Goal: Task Accomplishment & Management: Manage account settings

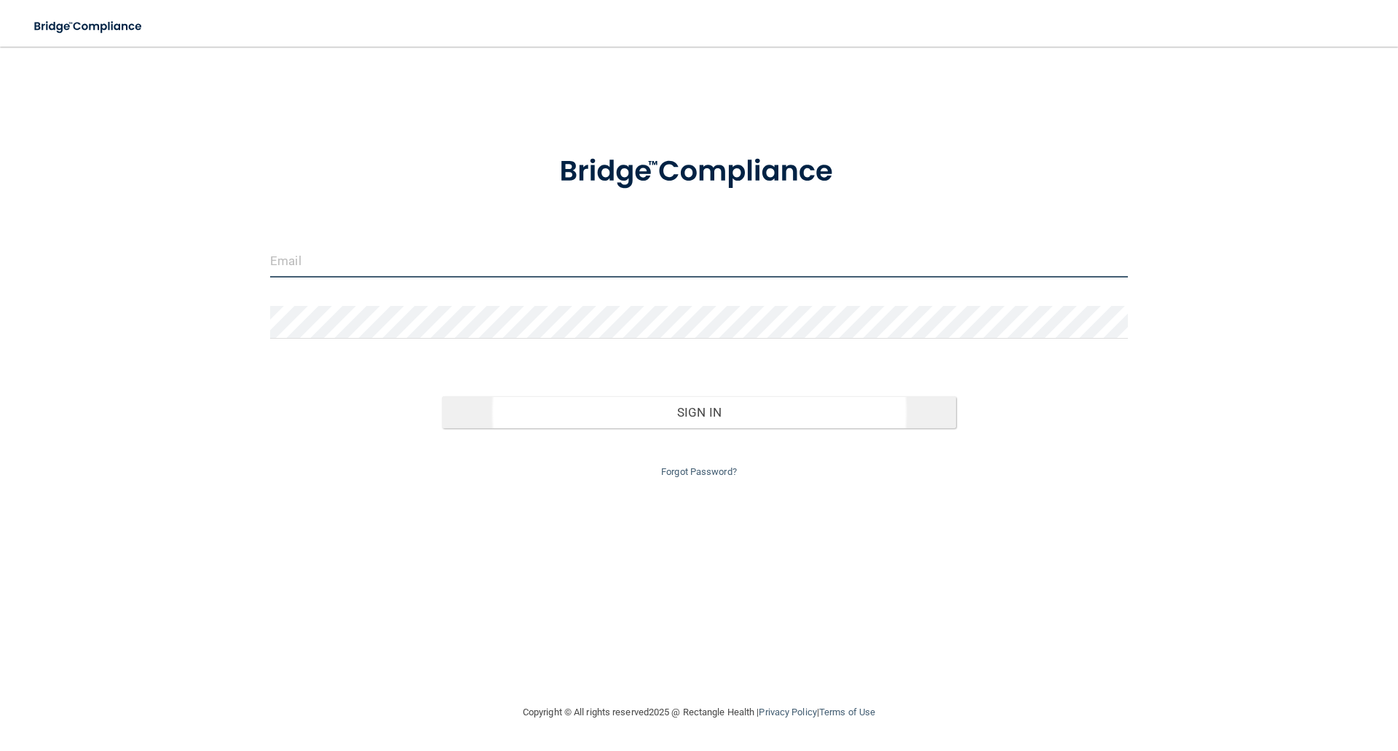
type input "[EMAIL_ADDRESS][DOMAIN_NAME]"
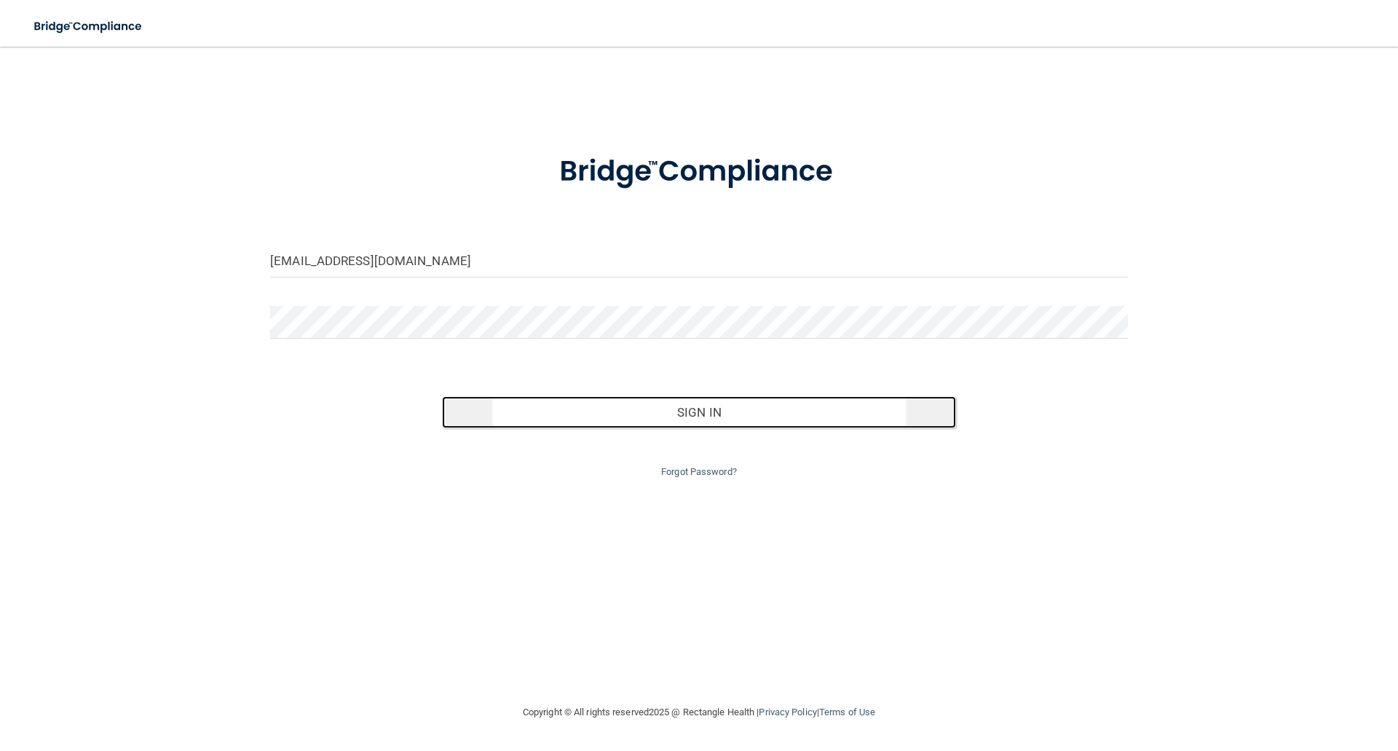
click at [710, 401] on button "Sign In" at bounding box center [699, 412] width 515 height 32
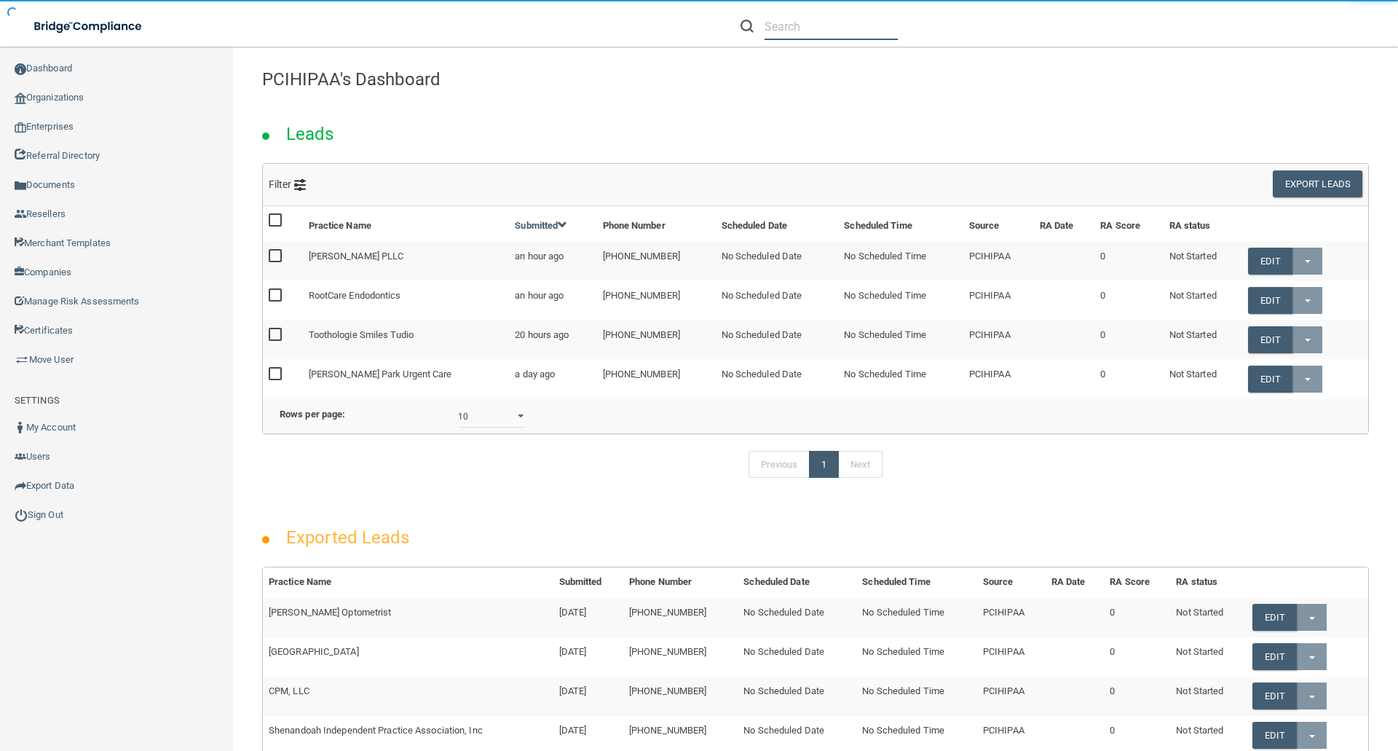
click at [775, 28] on input "text" at bounding box center [831, 26] width 133 height 27
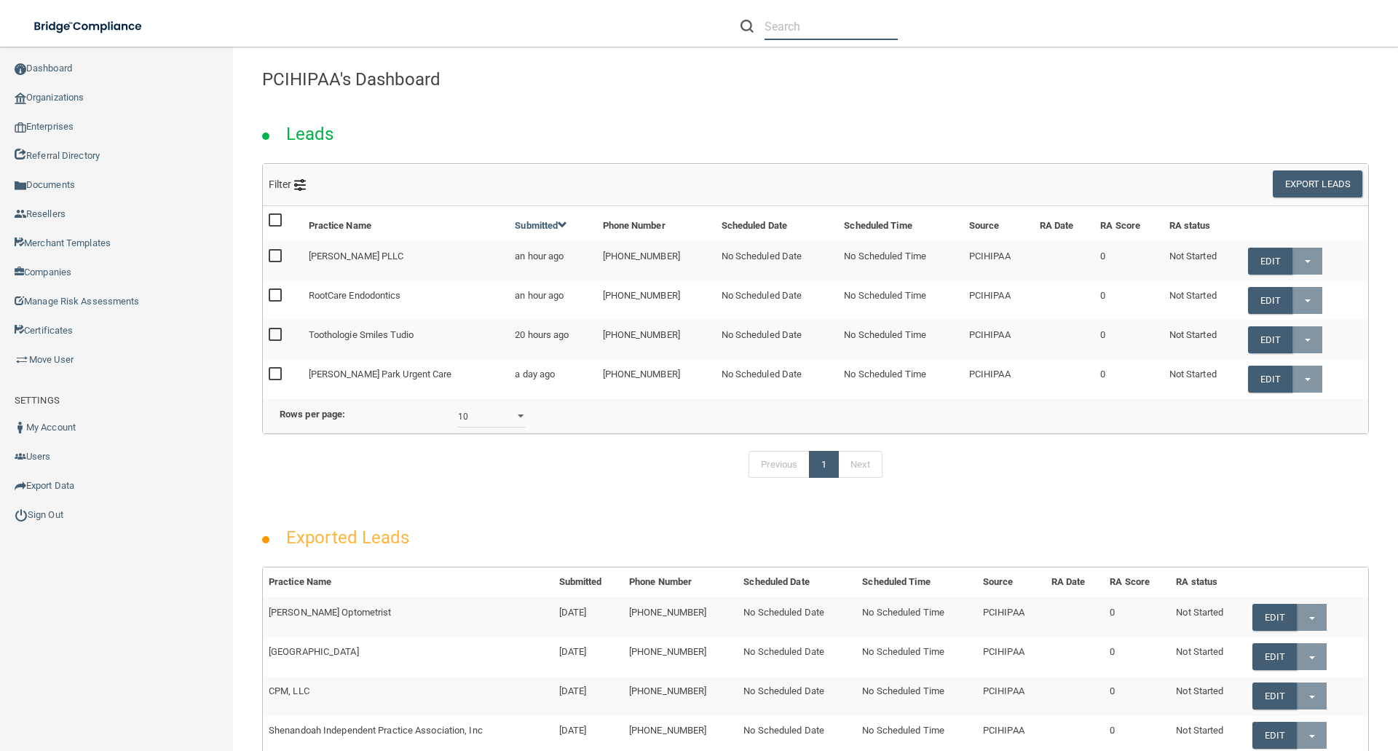
paste input "[EMAIL_ADDRESS][DOMAIN_NAME]"
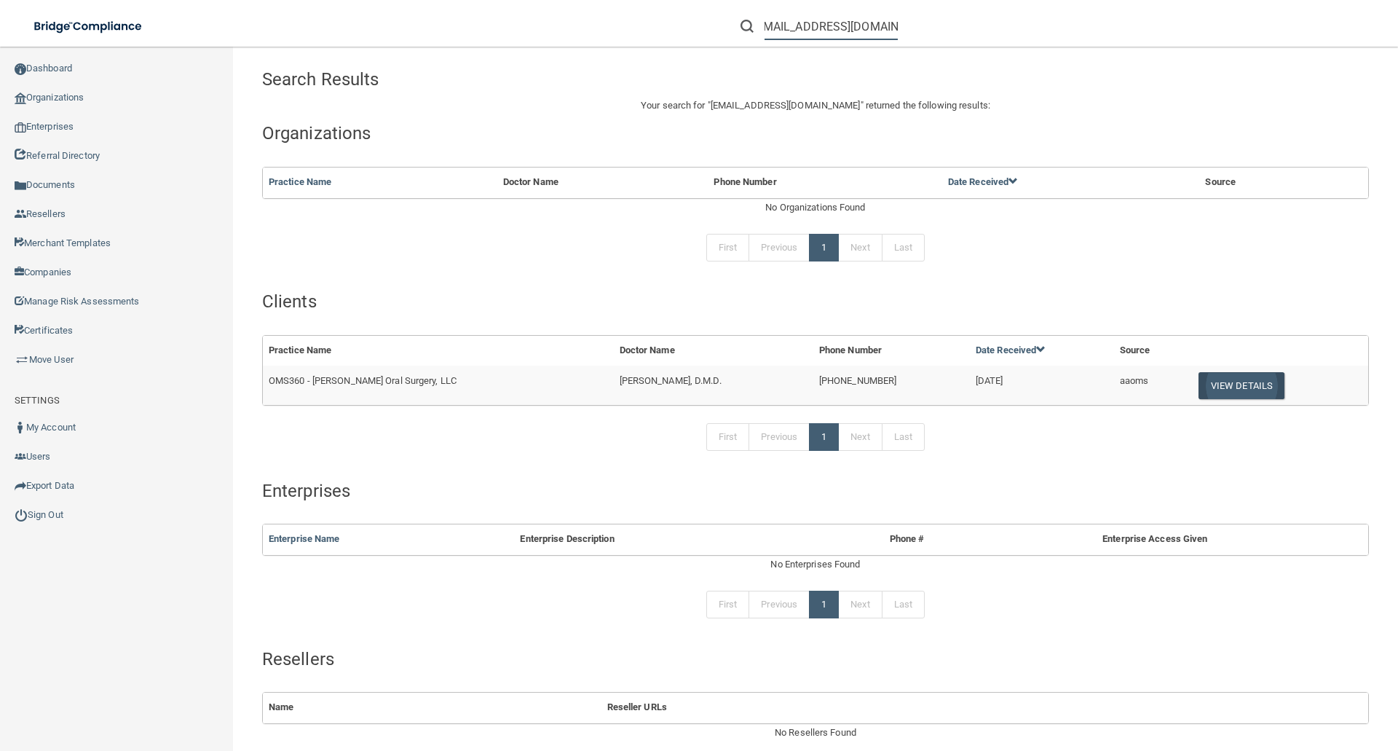
type input "[EMAIL_ADDRESS][DOMAIN_NAME]"
click at [1222, 383] on button "View Details" at bounding box center [1242, 385] width 86 height 27
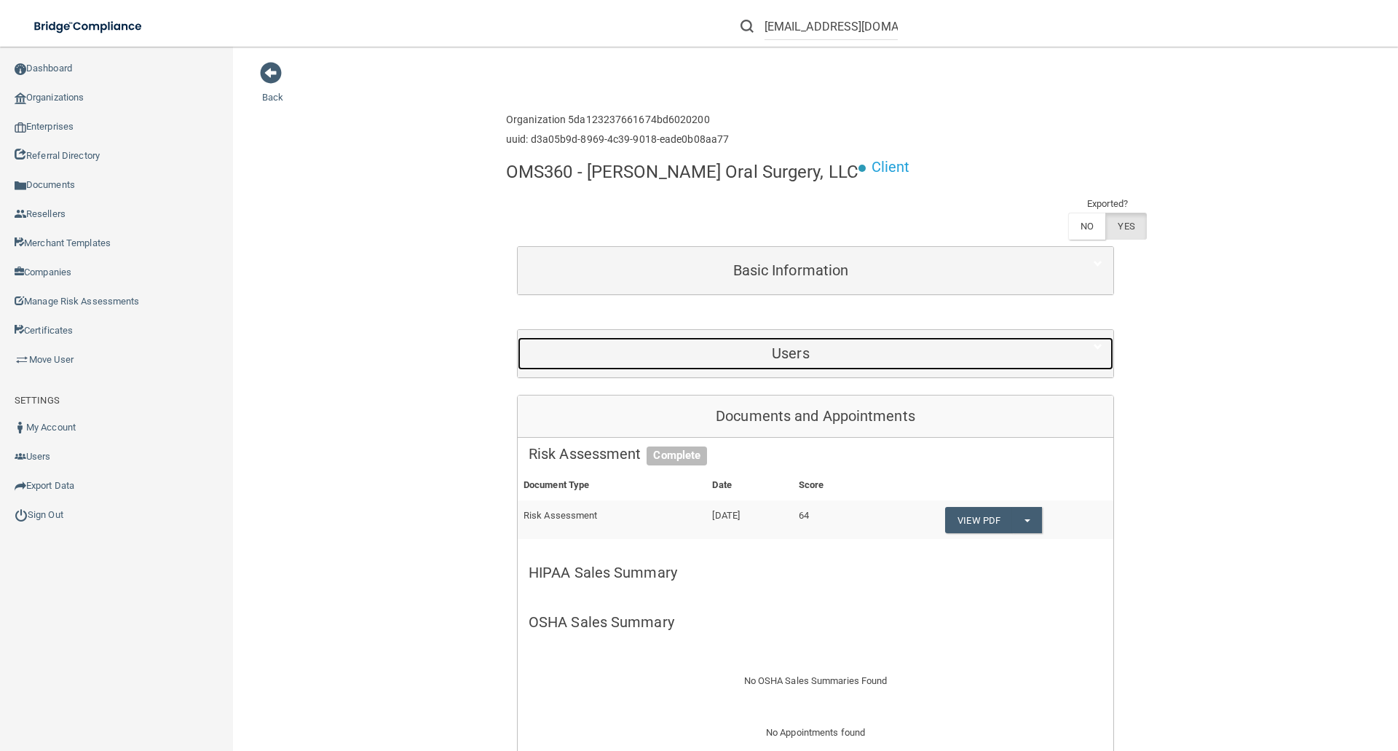
click at [790, 352] on h5 "Users" at bounding box center [791, 353] width 524 height 16
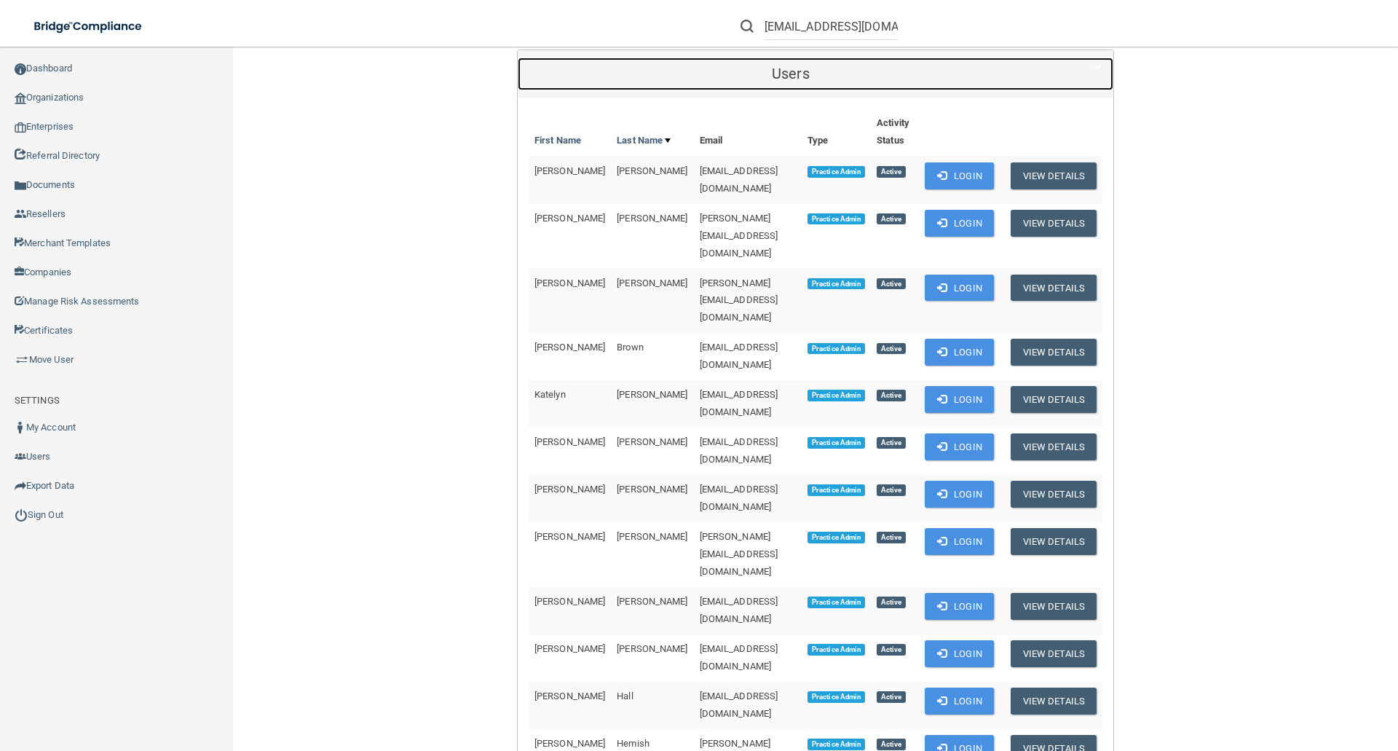
scroll to position [364, 0]
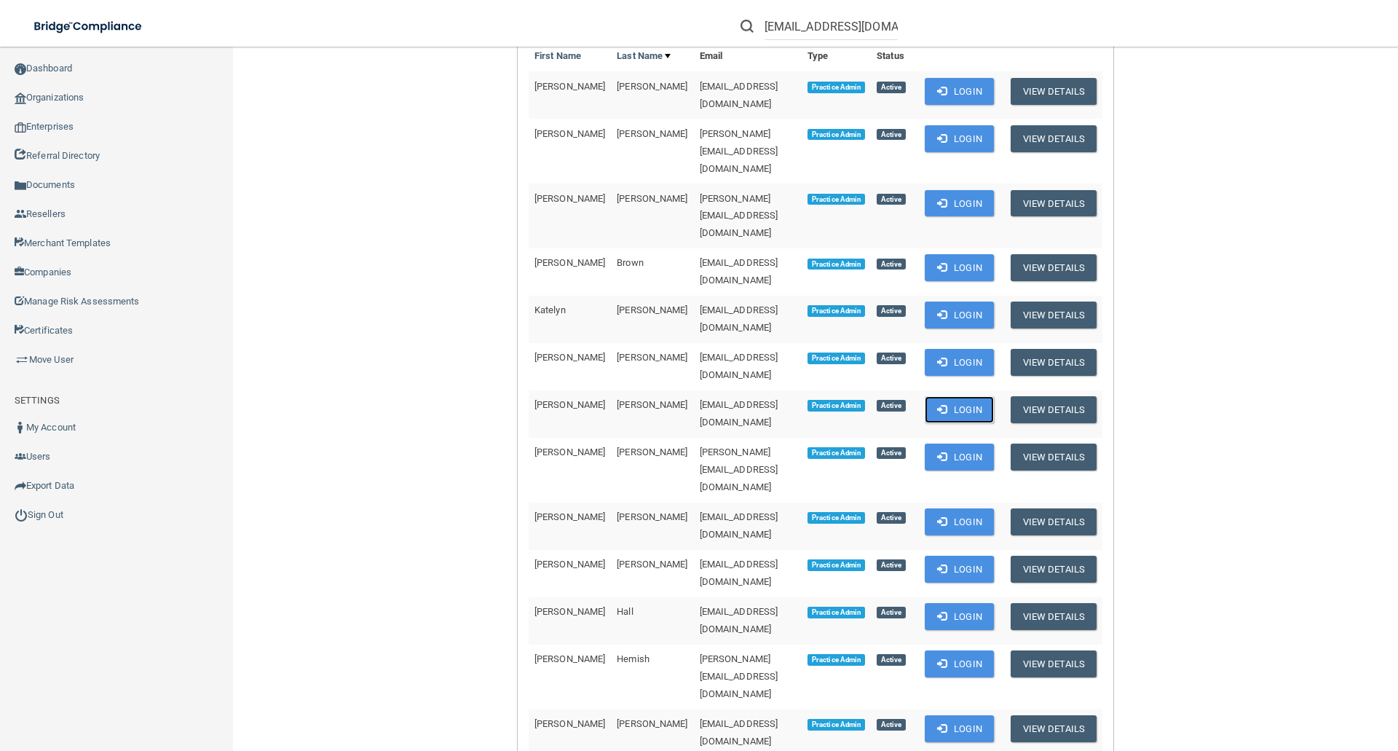
click at [993, 396] on button "Login" at bounding box center [959, 409] width 69 height 27
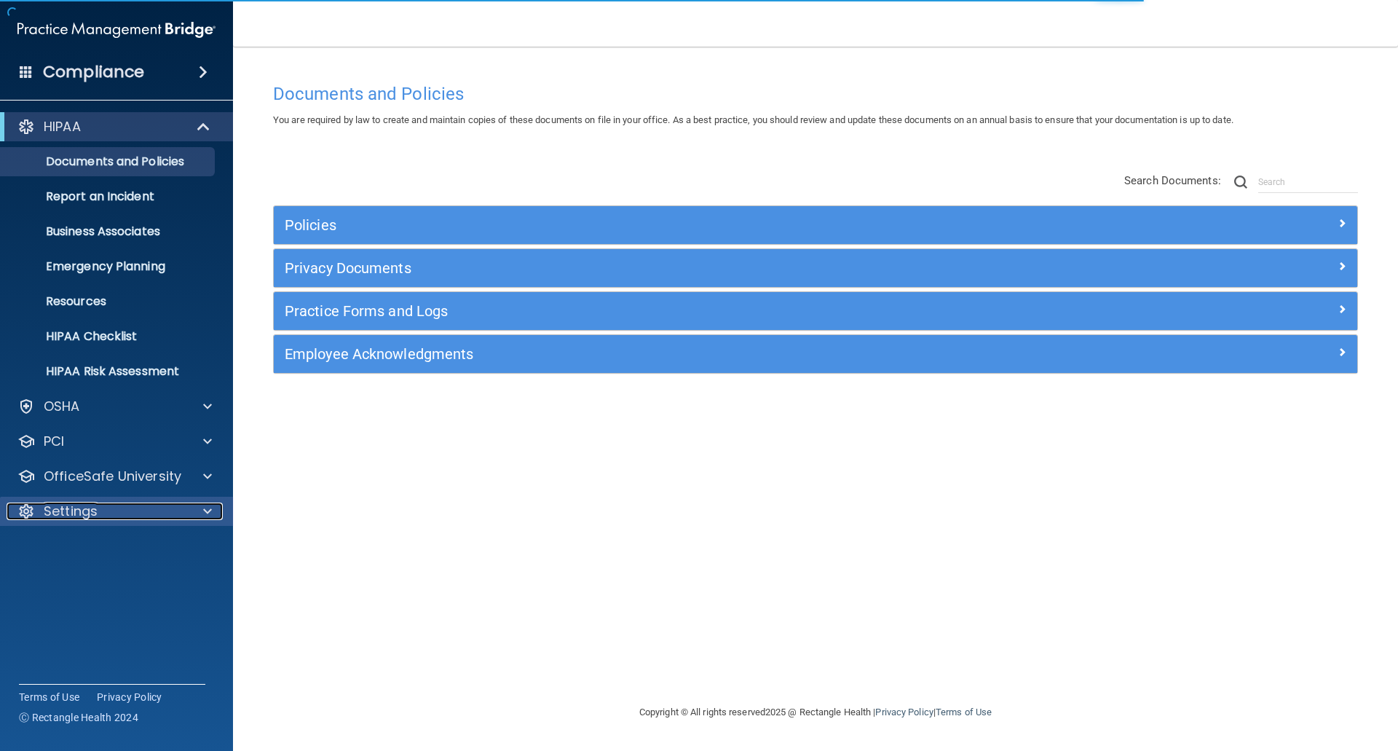
click at [74, 510] on p "Settings" at bounding box center [71, 511] width 54 height 17
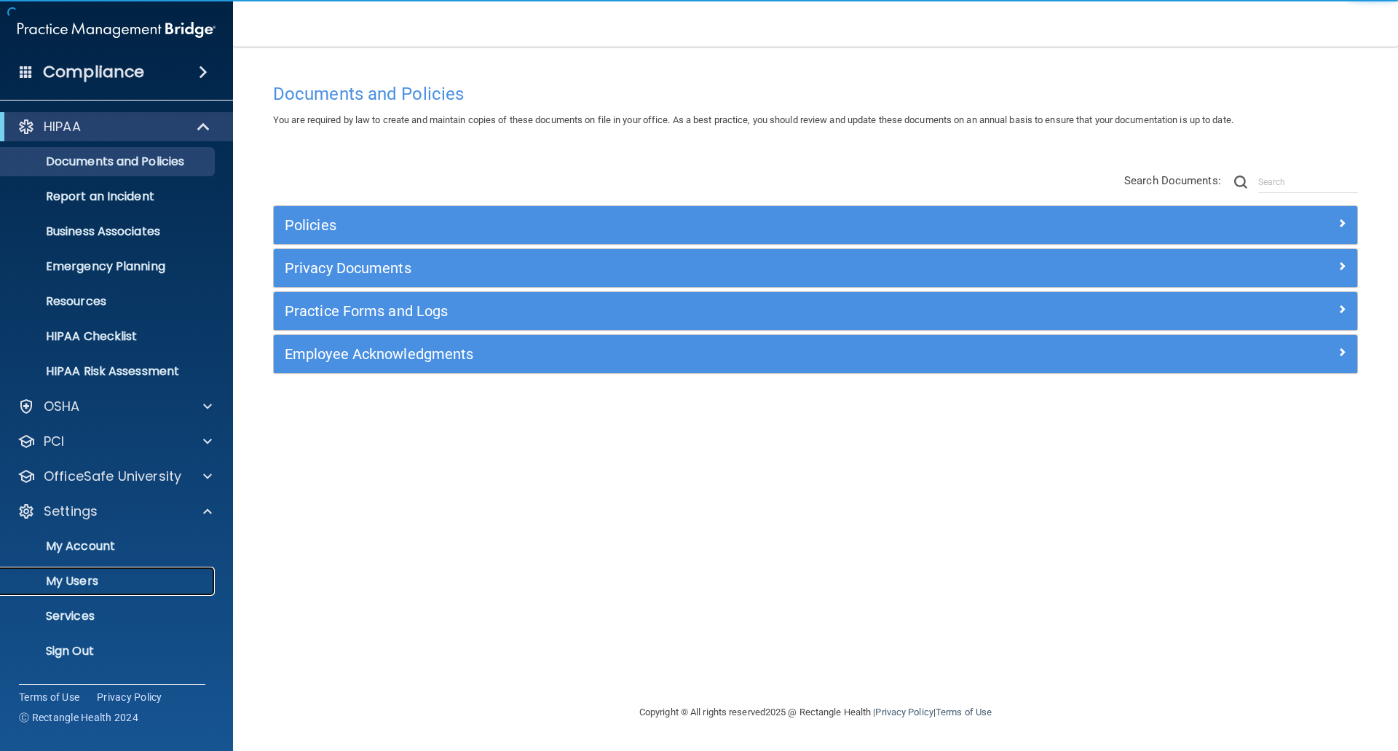
click at [69, 575] on p "My Users" at bounding box center [108, 581] width 199 height 15
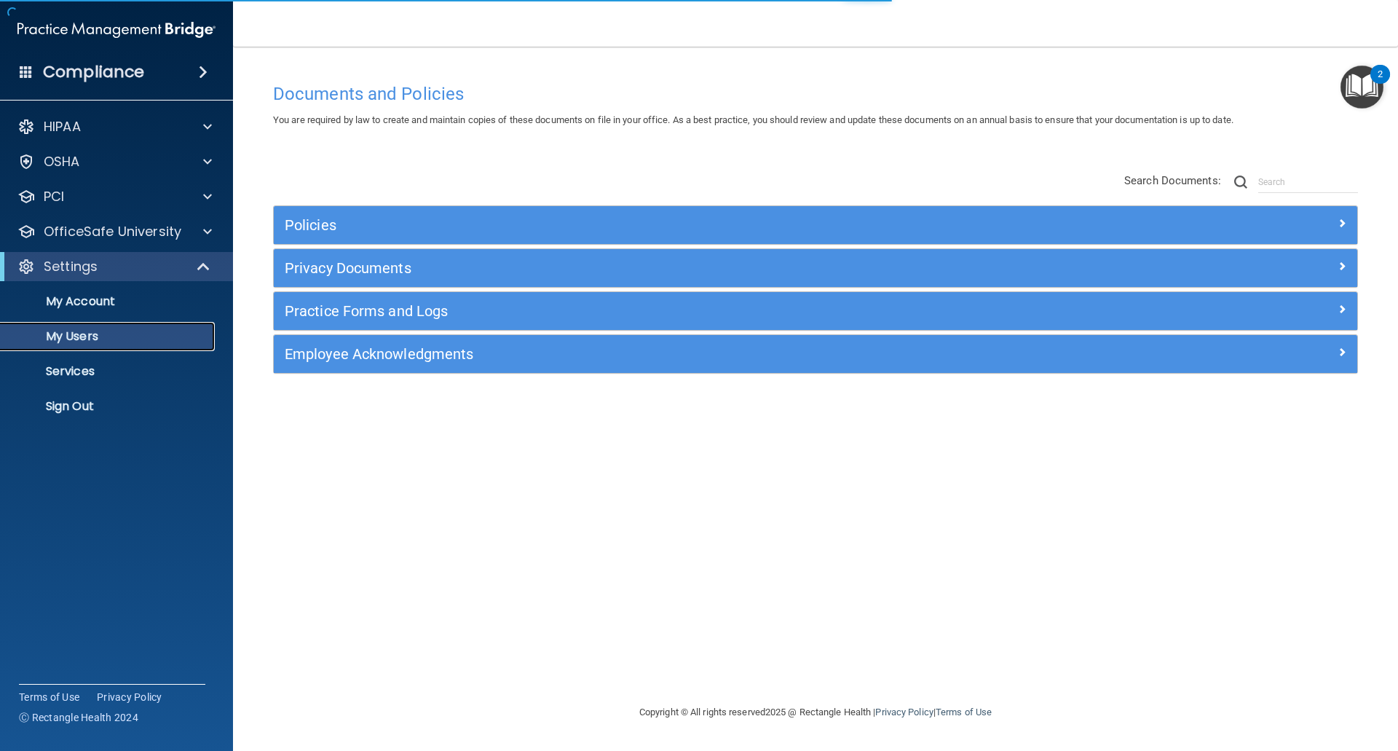
select select "20"
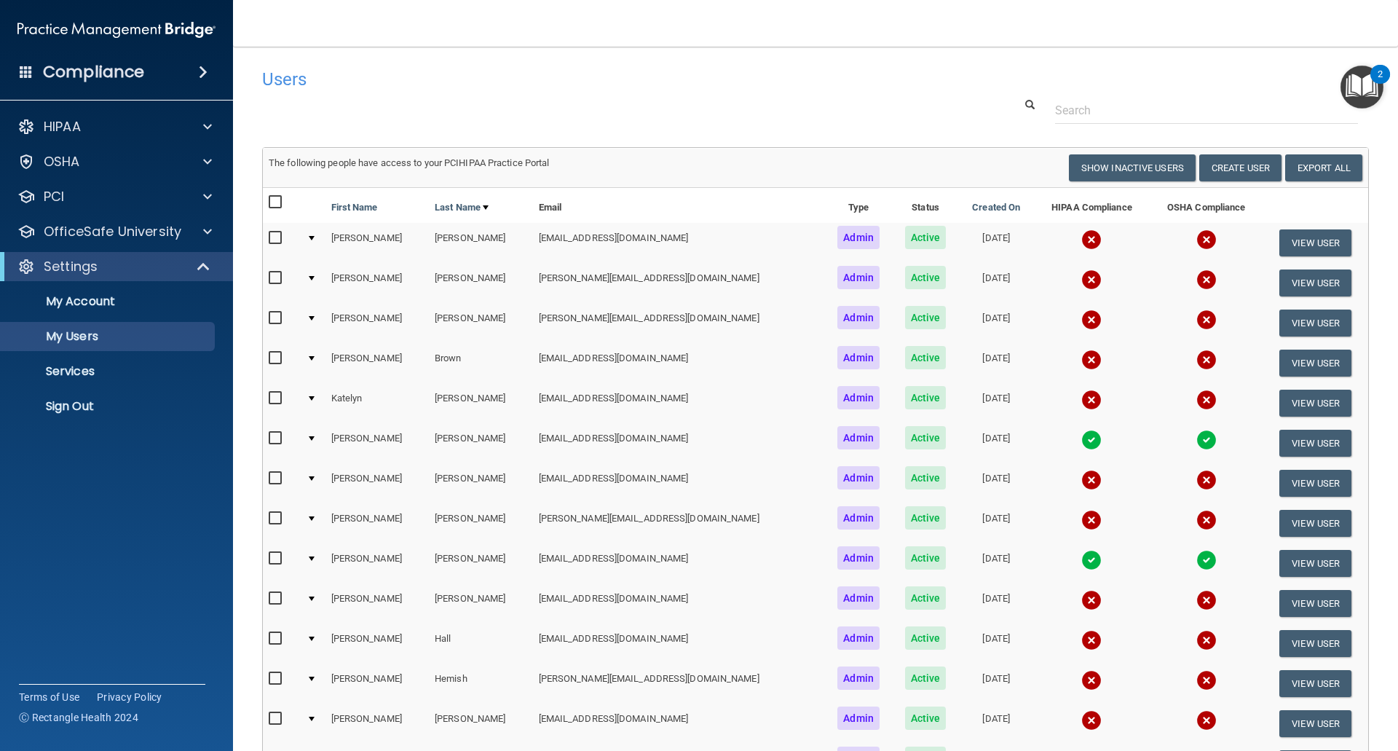
click at [279, 476] on input "checkbox" at bounding box center [277, 479] width 17 height 12
checkbox input "true"
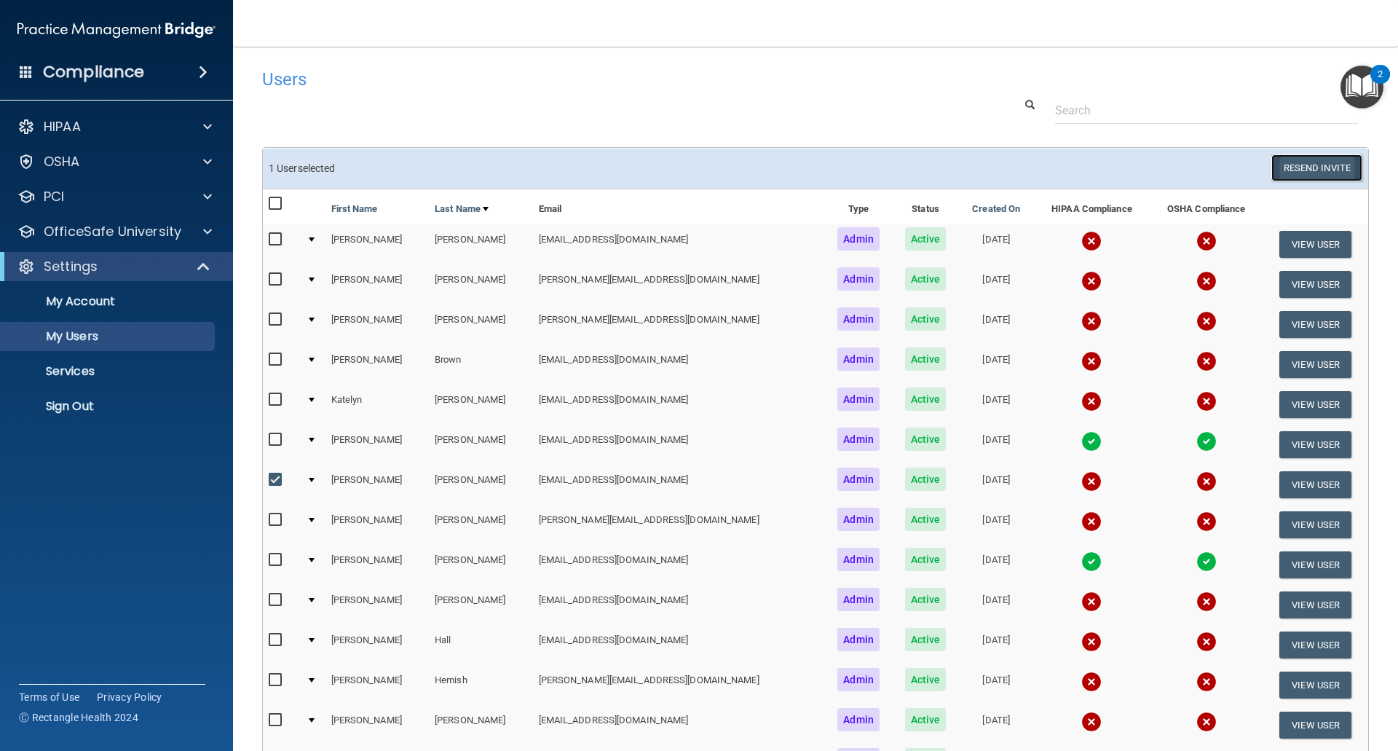
click at [1287, 172] on button "Resend Invite" at bounding box center [1317, 167] width 91 height 27
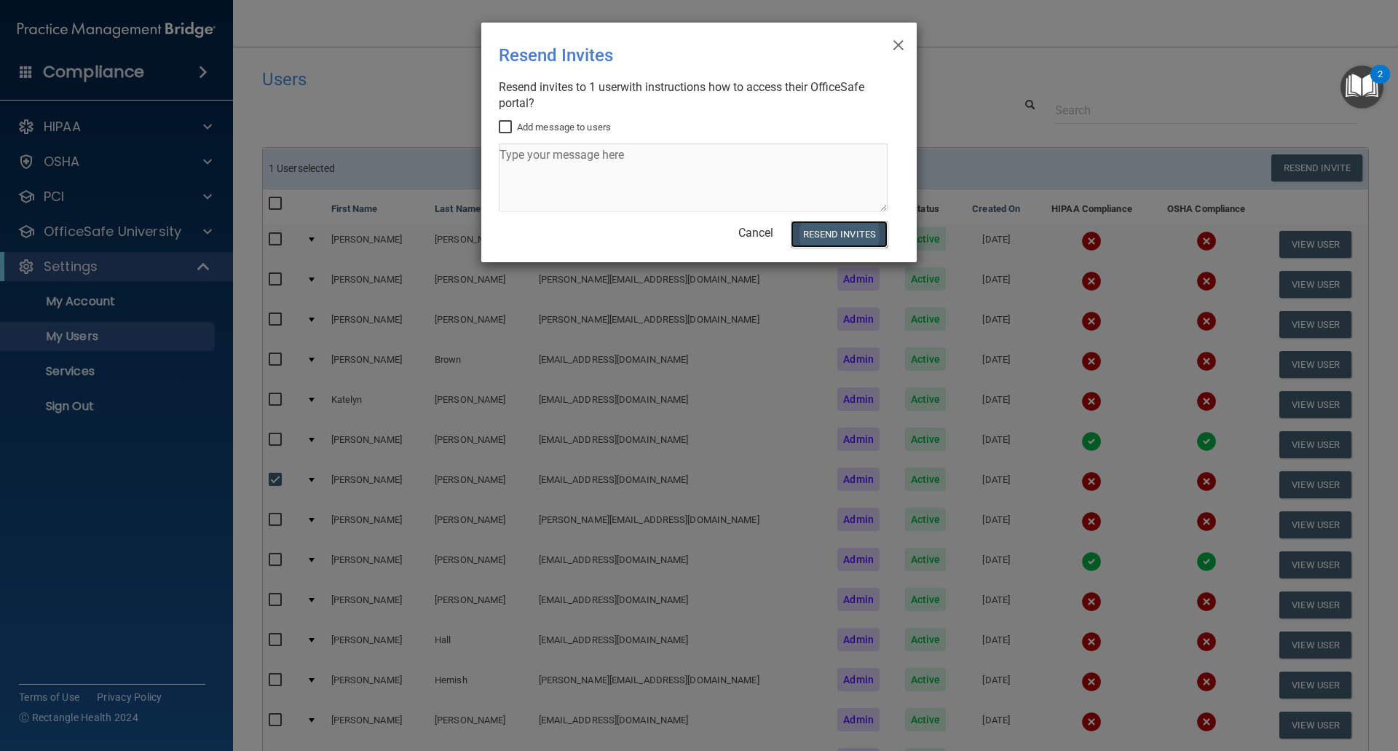
click at [840, 233] on button "Resend Invites" at bounding box center [839, 234] width 97 height 27
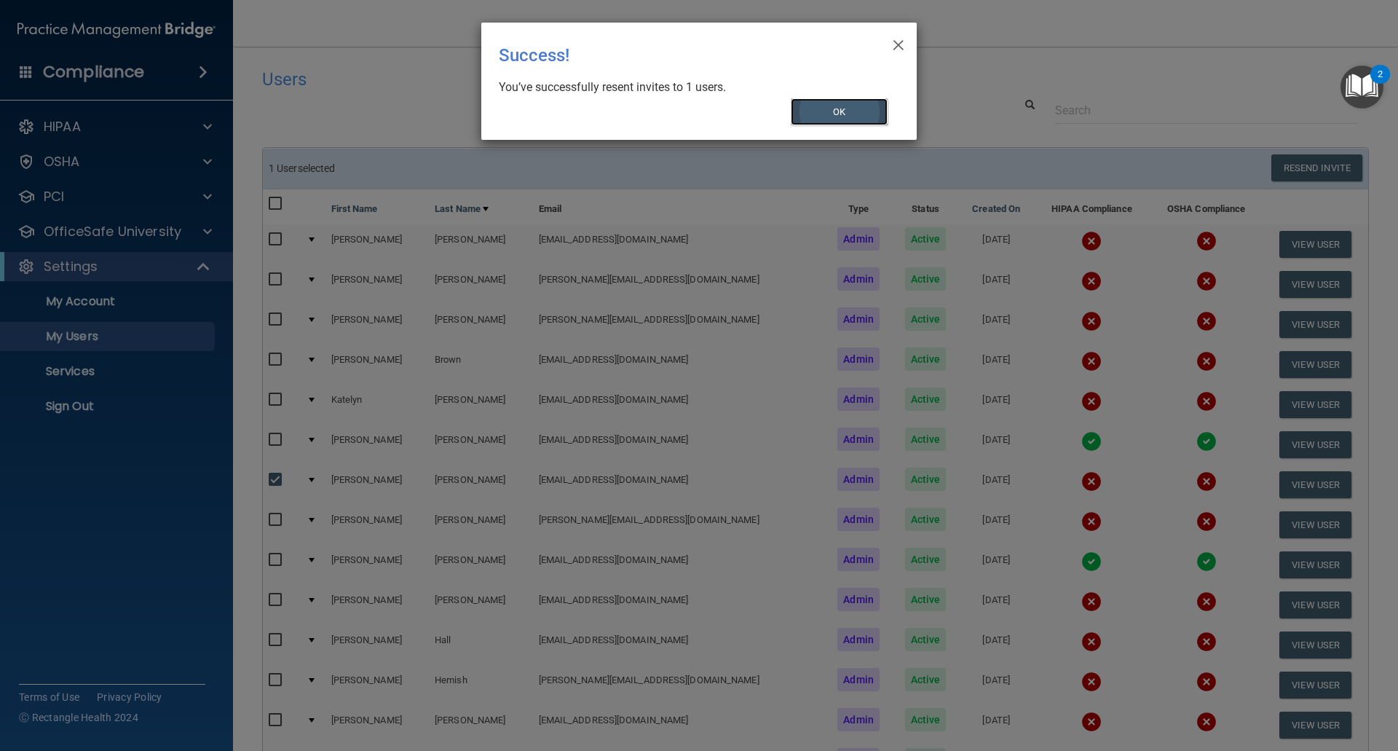
click at [873, 109] on button "OK" at bounding box center [840, 111] width 98 height 27
